Goal: Information Seeking & Learning: Learn about a topic

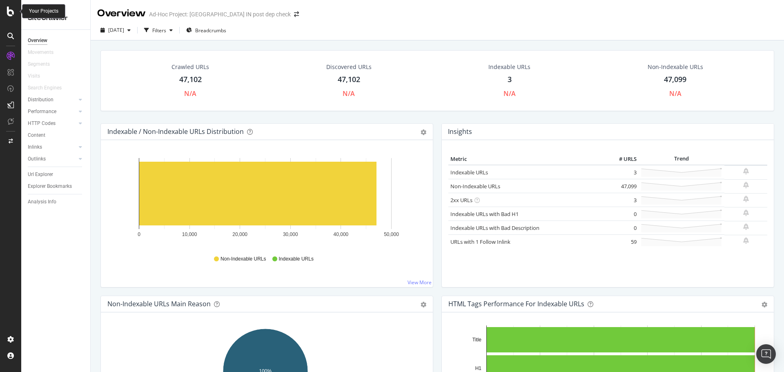
click at [8, 14] on icon at bounding box center [10, 12] width 7 height 10
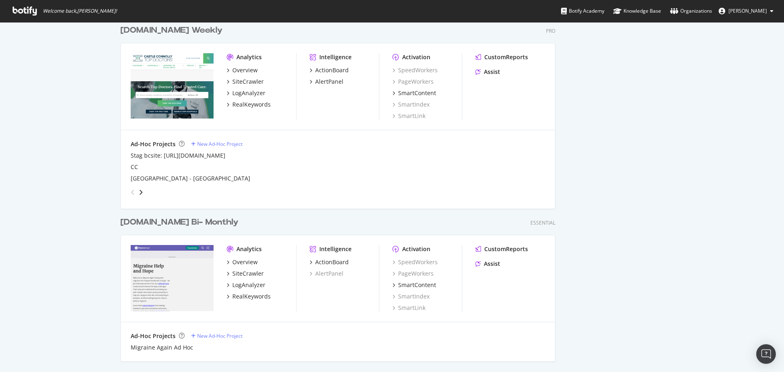
scroll to position [816, 0]
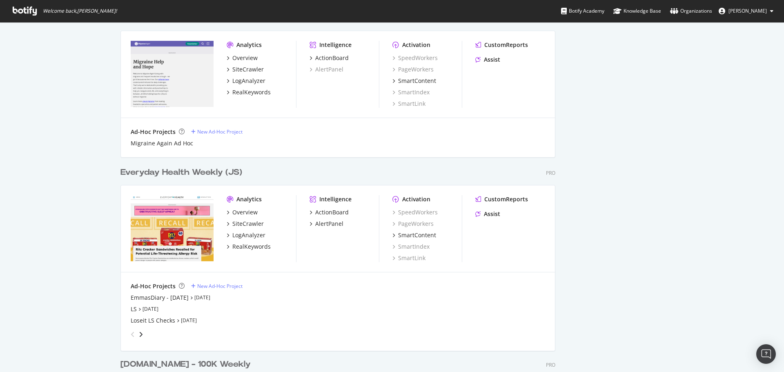
click at [156, 175] on div "Everyday Health Weekly (JS)" at bounding box center [181, 173] width 122 height 12
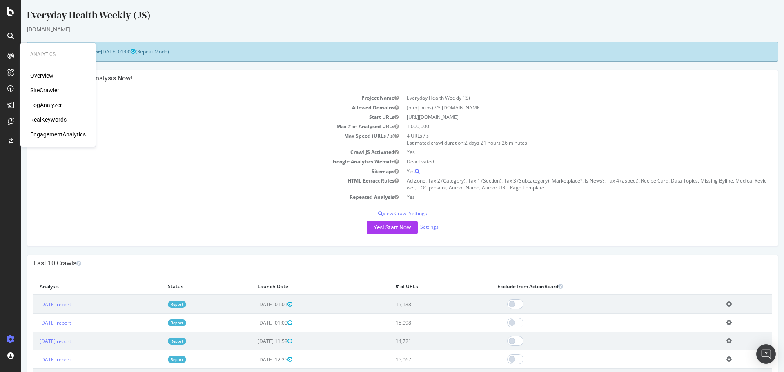
click at [47, 89] on div "SiteCrawler" at bounding box center [44, 90] width 29 height 8
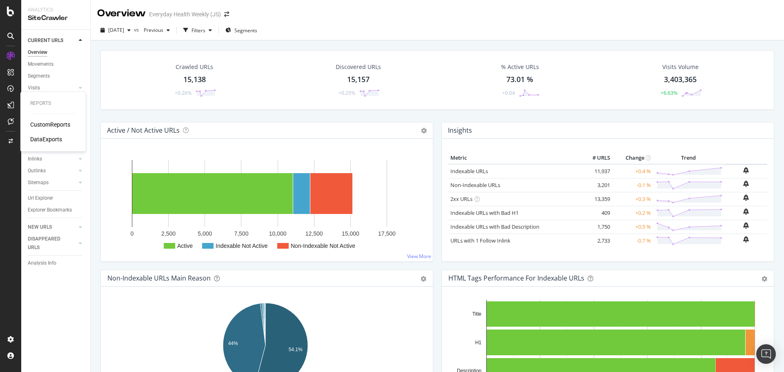
click at [52, 123] on div "CustomReports" at bounding box center [50, 124] width 40 height 8
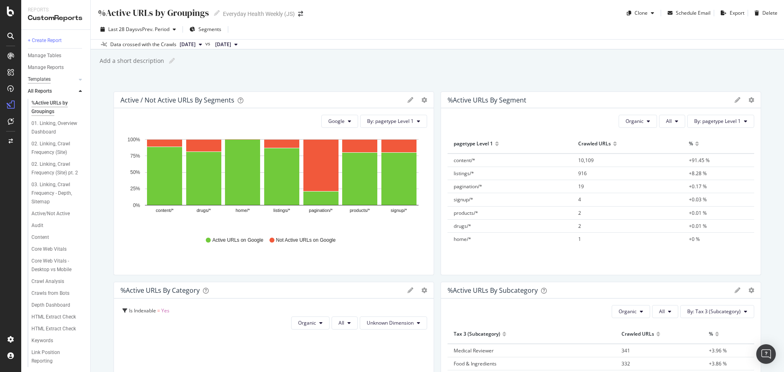
click at [49, 77] on div "Templates" at bounding box center [39, 79] width 23 height 9
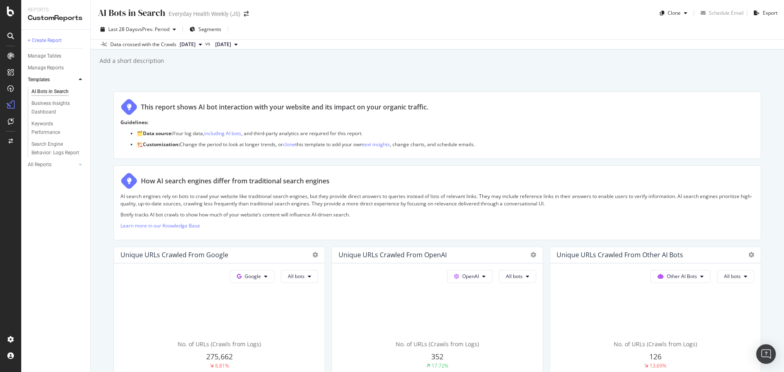
click at [57, 92] on div "AI Bots in Search" at bounding box center [49, 91] width 37 height 9
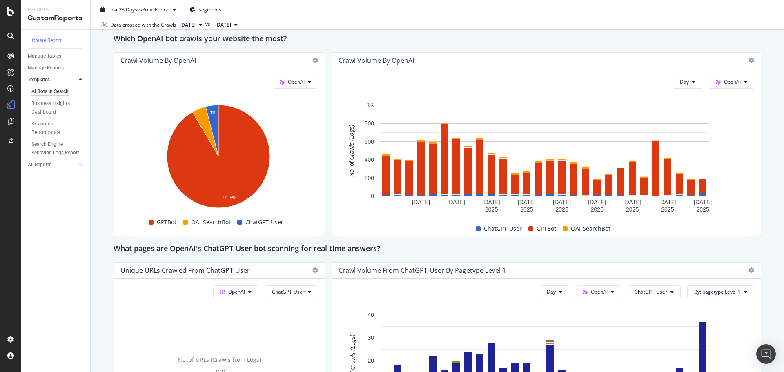
scroll to position [583, 0]
